Goal: Task Accomplishment & Management: Manage account settings

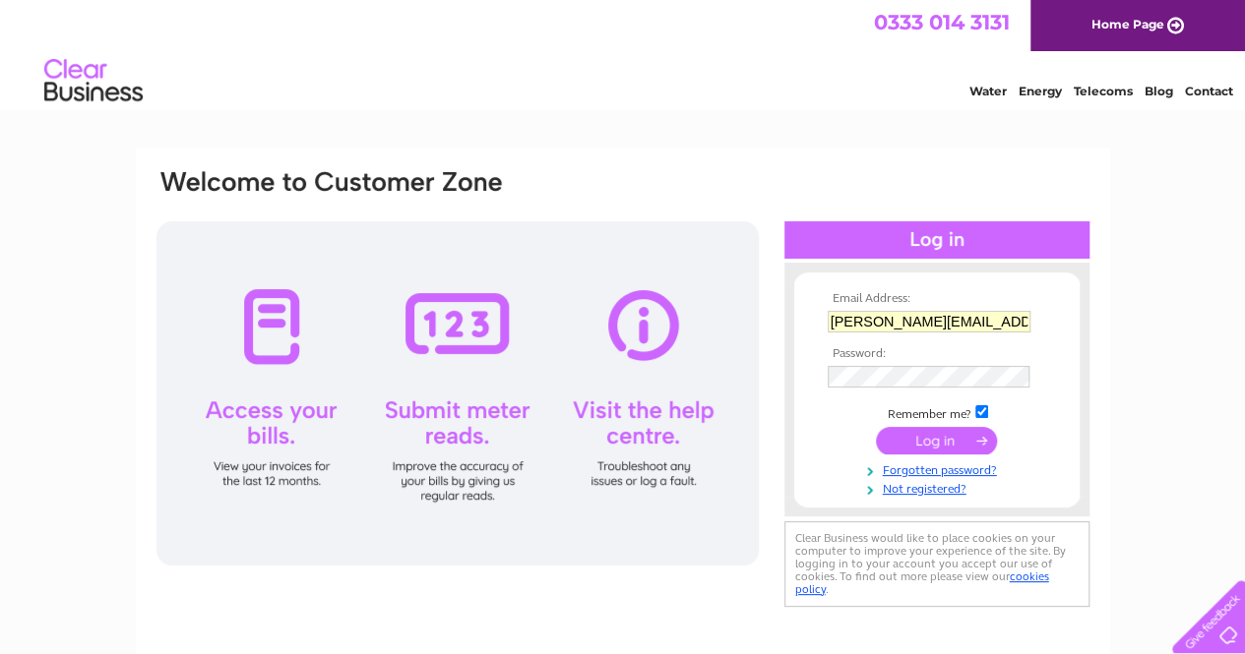
click at [917, 443] on input "submit" at bounding box center [936, 441] width 121 height 28
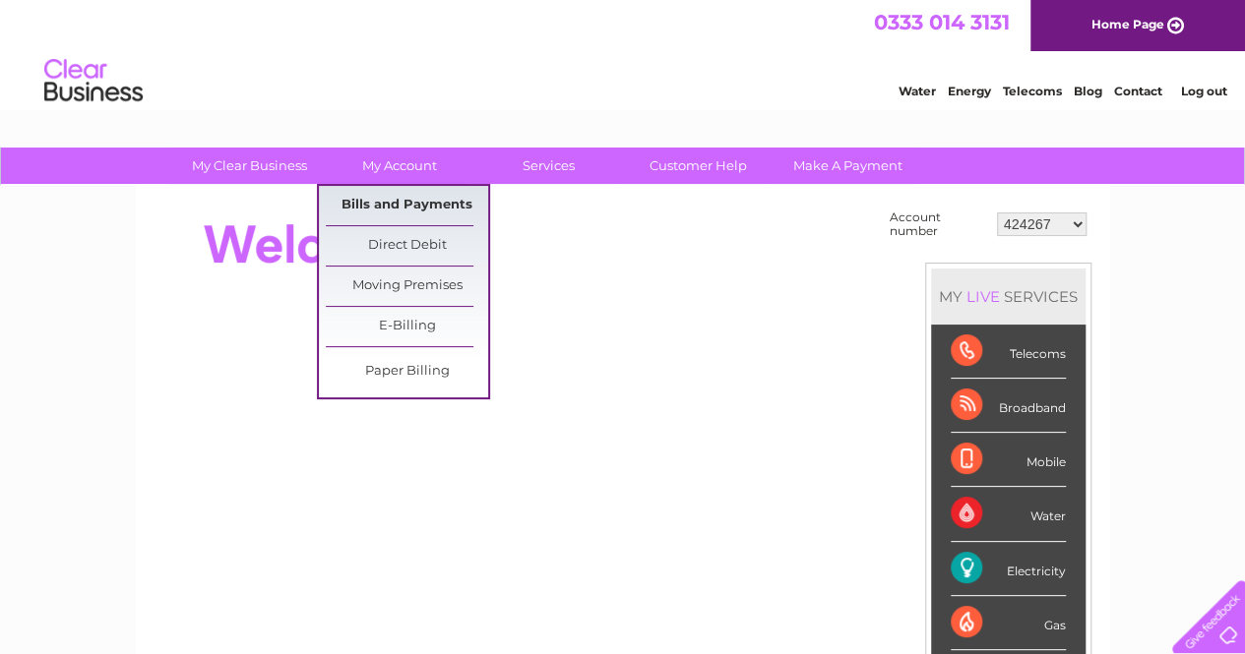
click at [392, 214] on link "Bills and Payments" at bounding box center [407, 205] width 162 height 39
click at [391, 203] on link "Bills and Payments" at bounding box center [407, 205] width 162 height 39
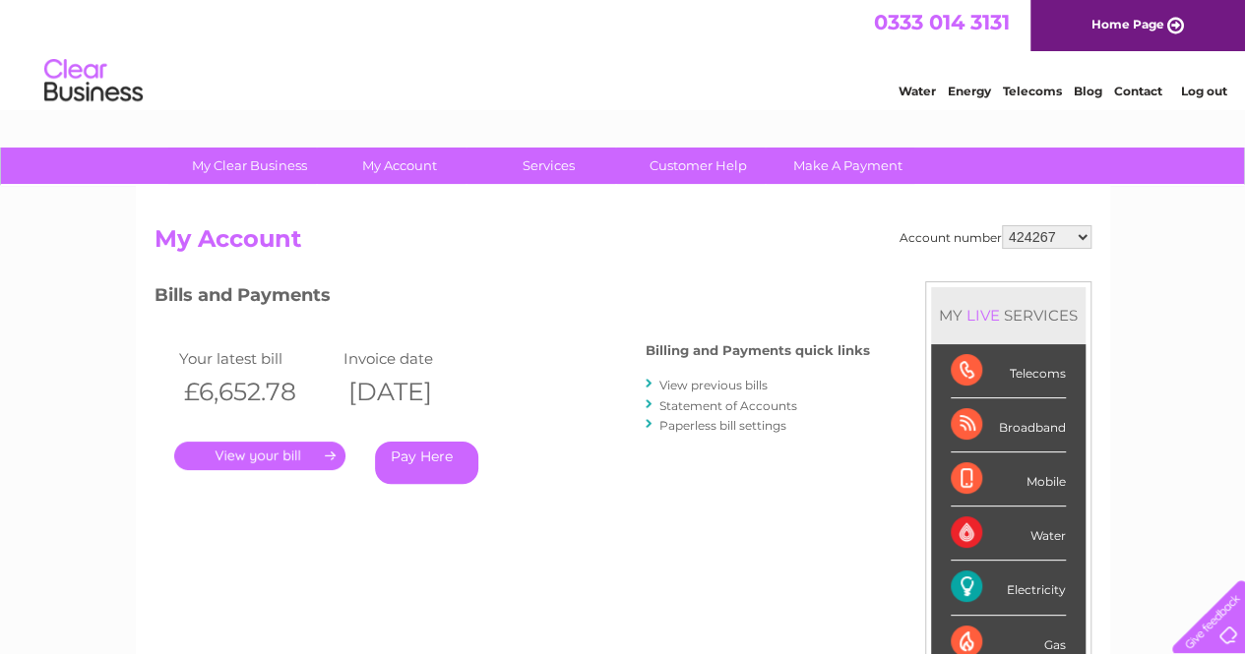
click at [700, 389] on link "View previous bills" at bounding box center [713, 385] width 108 height 15
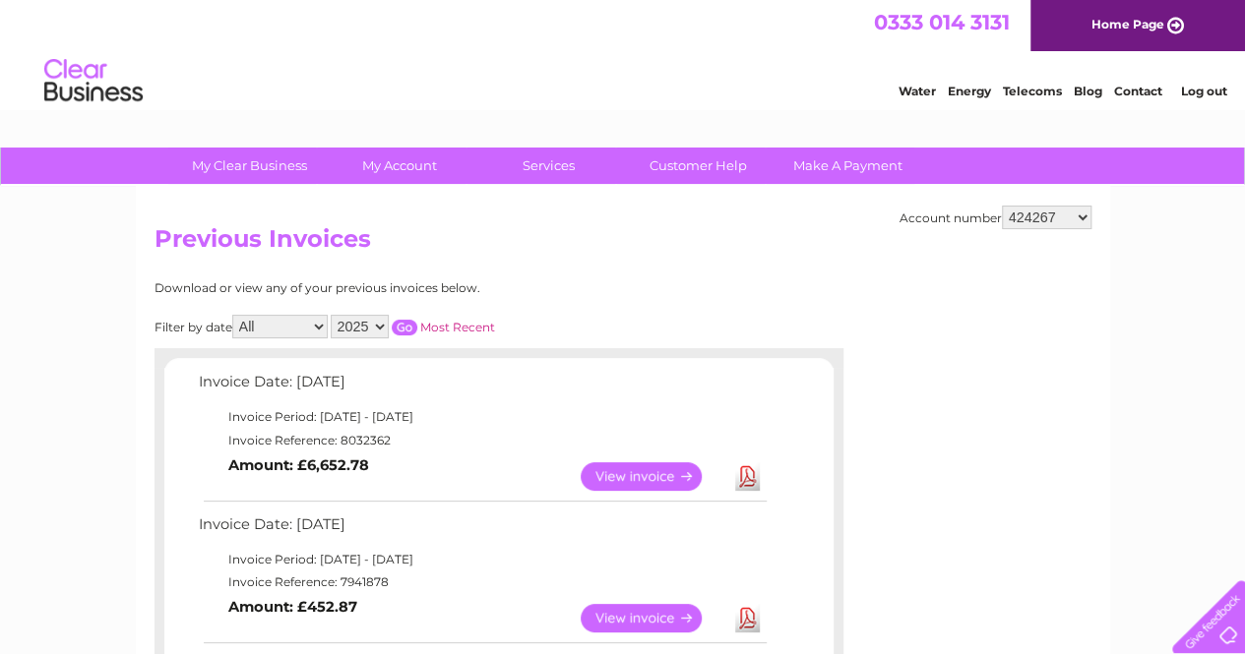
click at [1077, 219] on select "424267 424307 424312 424315 424317 443249 443305 443307 443630 447624 30269687 …" at bounding box center [1047, 218] width 90 height 24
select select "424307"
click at [1002, 206] on select "424267 424307 424312 424315 424317 443249 443305 443307 443630 447624 30269687 …" at bounding box center [1047, 218] width 90 height 24
click at [1078, 213] on select "424267 424307 424312 424315 424317 443249 443305 443307 443630 447624 30269687 …" at bounding box center [1047, 218] width 90 height 24
select select "424312"
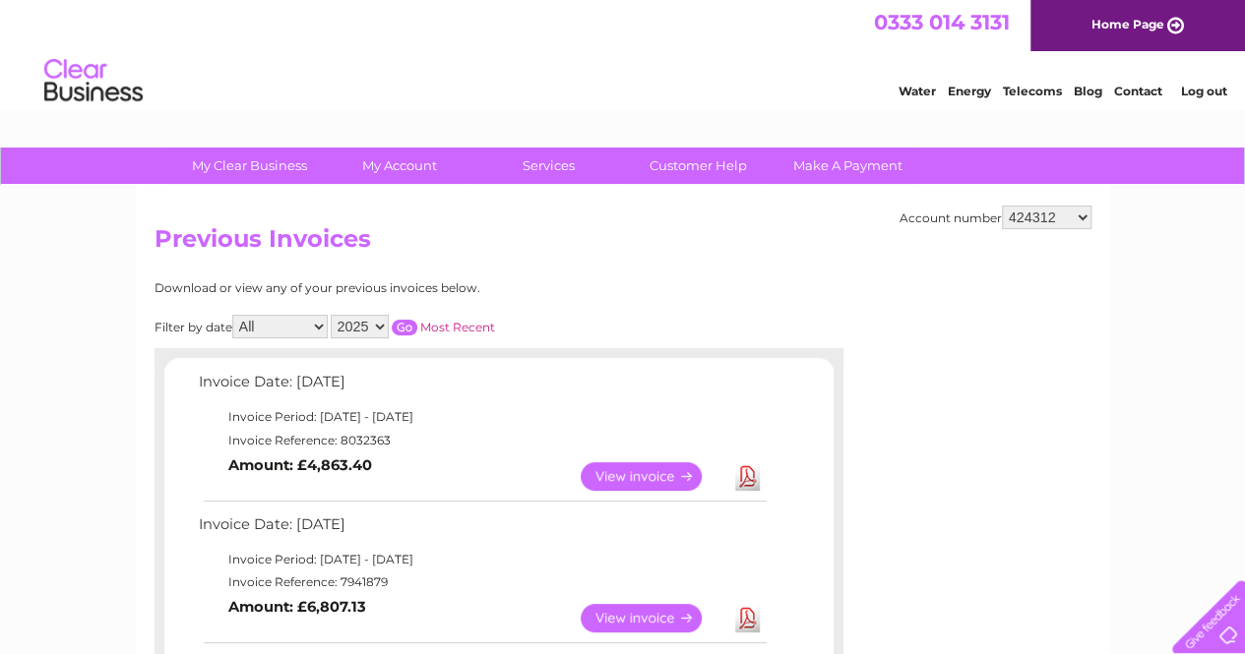
click at [1002, 206] on select "424267 424307 424312 424315 424317 443249 443305 443307 443630 447624 30269687 …" at bounding box center [1047, 218] width 90 height 24
click at [1081, 217] on select "424267 424307 424312 424315 424317 443249 443305 443307 443630 447624 30269687 …" at bounding box center [1047, 218] width 90 height 24
select select "424315"
click at [1002, 206] on select "424267 424307 424312 424315 424317 443249 443305 443307 443630 447624 30269687 …" at bounding box center [1047, 218] width 90 height 24
click at [1081, 217] on select "424267 424307 424312 424315 424317 443249 443305 443307 443630 447624 30269687 …" at bounding box center [1047, 218] width 90 height 24
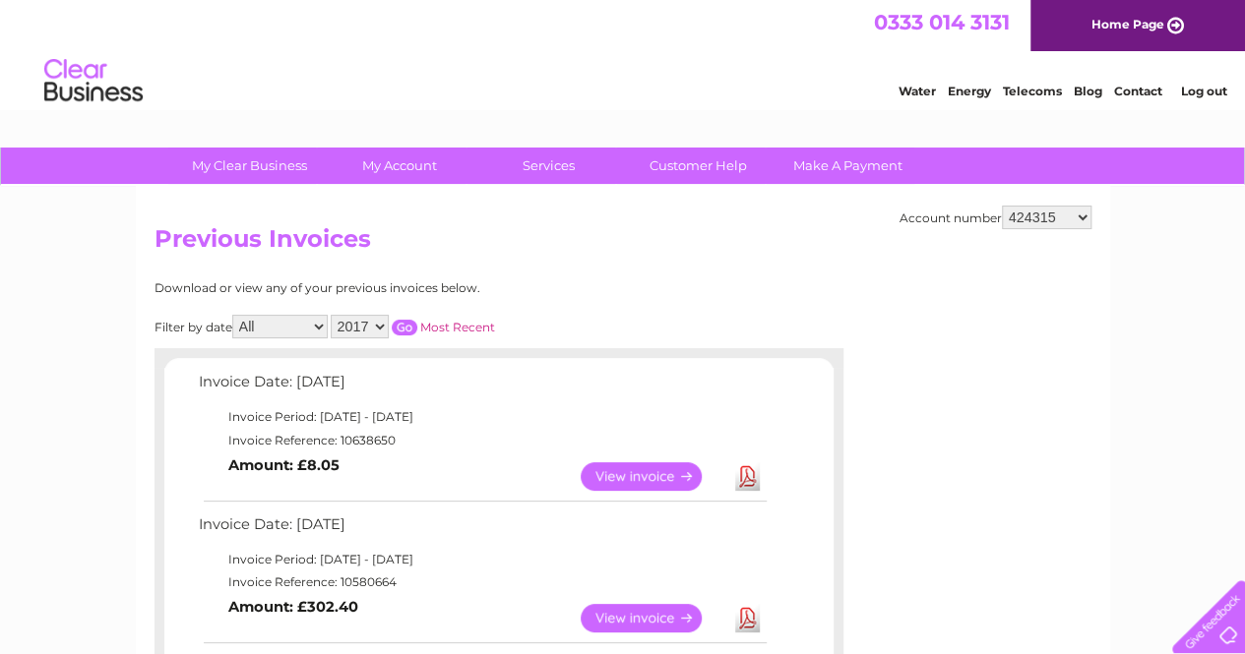
select select "424317"
click at [1002, 206] on select "424267 424307 424312 424315 424317 443249 443305 443307 443630 447624 30269687 …" at bounding box center [1047, 218] width 90 height 24
click at [1086, 219] on select "424267 424307 424312 424315 424317 443249 443305 443307 443630 447624 30269687 …" at bounding box center [1047, 218] width 90 height 24
select select "443249"
click at [1002, 206] on select "424267 424307 424312 424315 424317 443249 443305 443307 443630 447624 30269687 …" at bounding box center [1047, 218] width 90 height 24
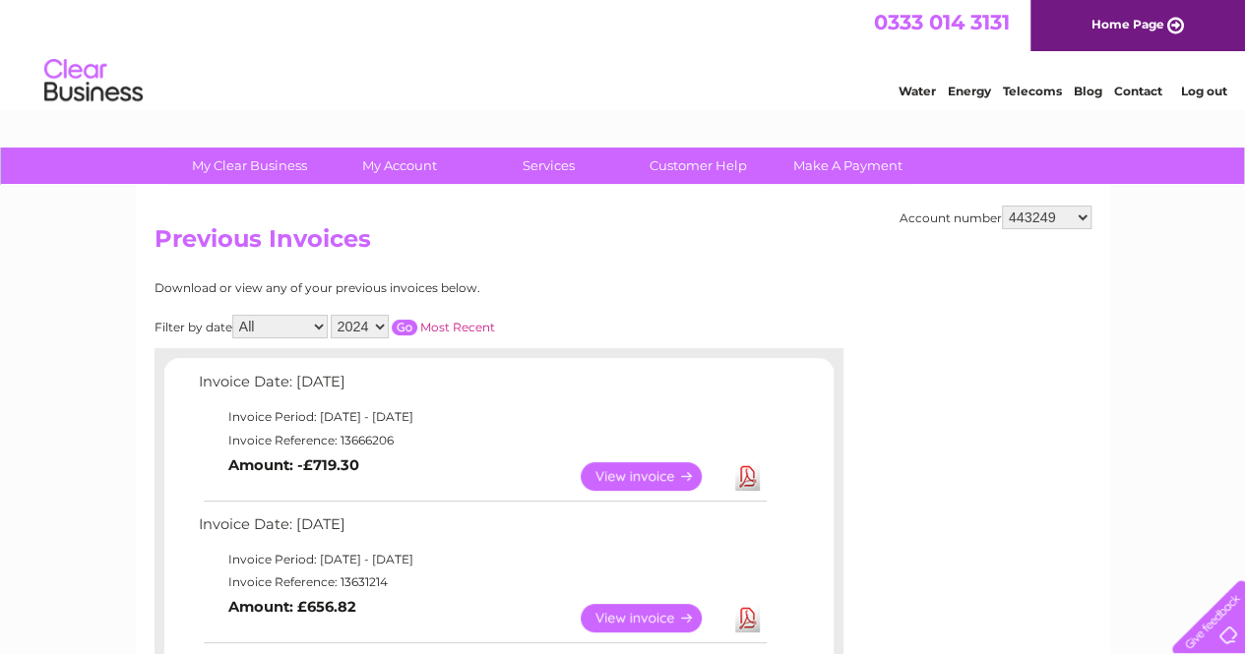
click at [1077, 219] on select "424267 424307 424312 424315 424317 443249 443305 443307 443630 447624 30269687 …" at bounding box center [1047, 218] width 90 height 24
select select "443305"
click at [1002, 206] on select "424267 424307 424312 424315 424317 443249 443305 443307 443630 447624 30269687 …" at bounding box center [1047, 218] width 90 height 24
click at [1085, 215] on select "424267 424307 424312 424315 424317 443249 443305 443307 443630 447624 30269687 …" at bounding box center [1047, 218] width 90 height 24
select select "443307"
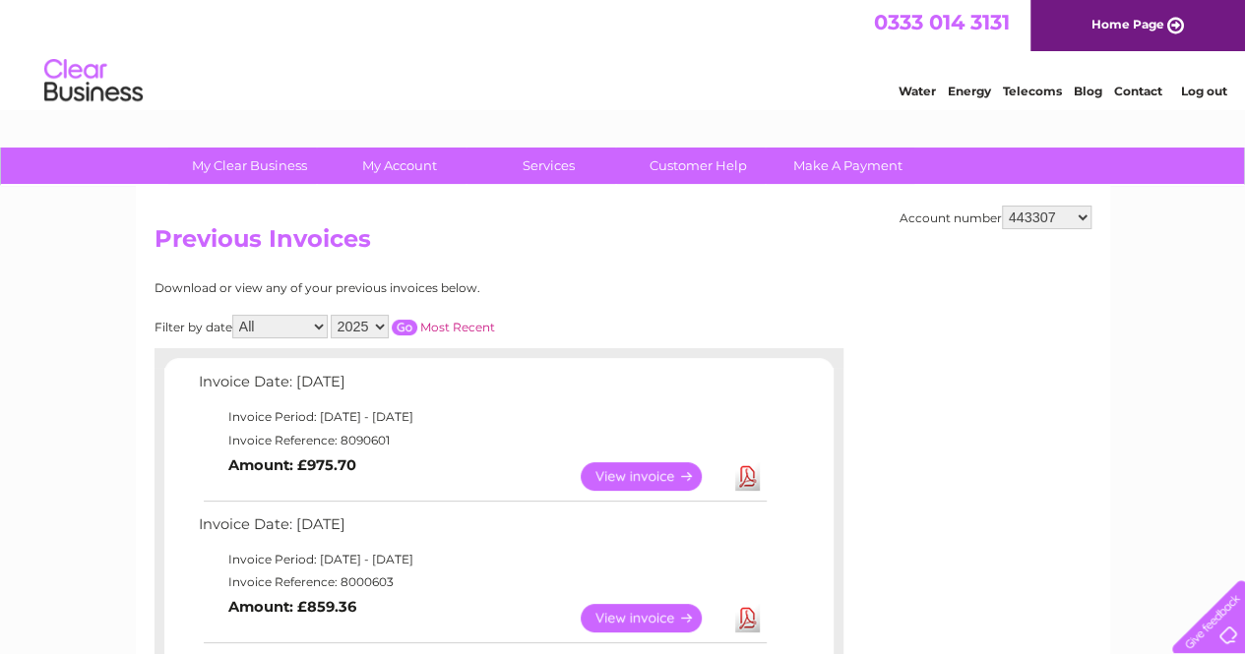
click at [1002, 206] on select "424267 424307 424312 424315 424317 443249 443305 443307 443630 447624 30269687 …" at bounding box center [1047, 218] width 90 height 24
click at [642, 617] on link "View" at bounding box center [652, 618] width 145 height 29
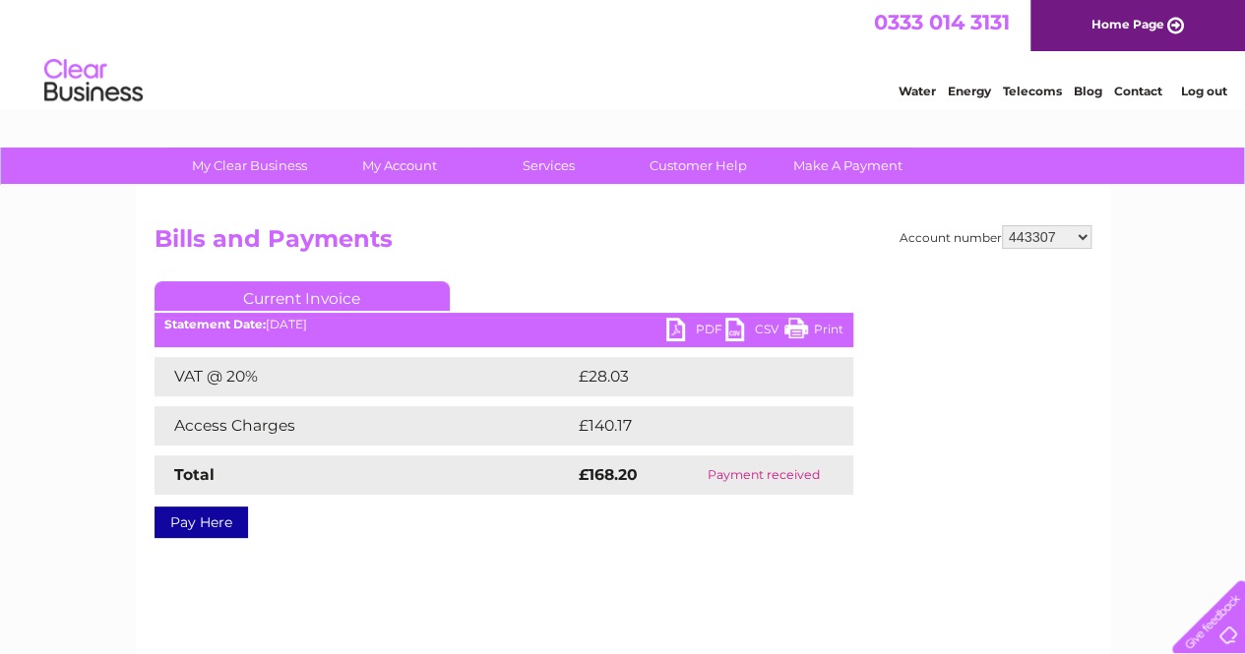
click at [679, 333] on link "PDF" at bounding box center [695, 332] width 59 height 29
